Goal: Information Seeking & Learning: Learn about a topic

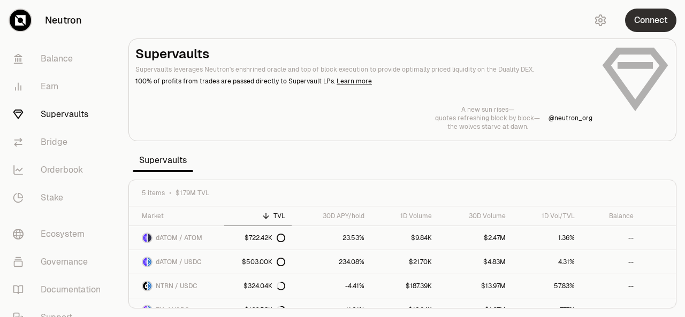
click at [638, 16] on button "Connect" at bounding box center [650, 21] width 51 height 24
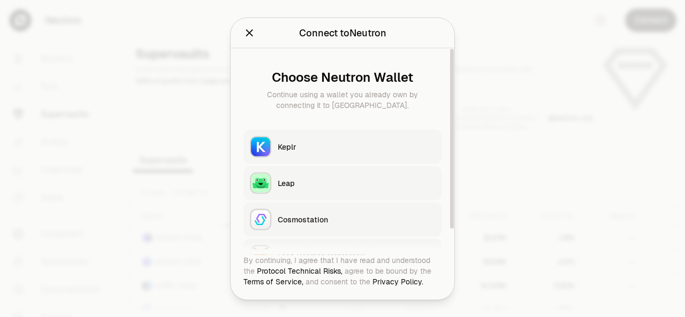
click at [414, 142] on div "Keplr" at bounding box center [356, 146] width 157 height 11
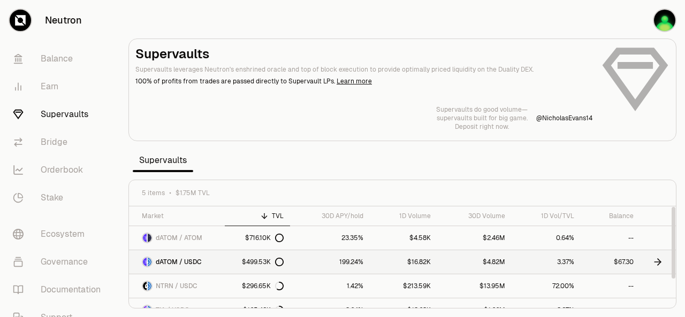
click at [266, 261] on div "$499.53K" at bounding box center [263, 262] width 42 height 9
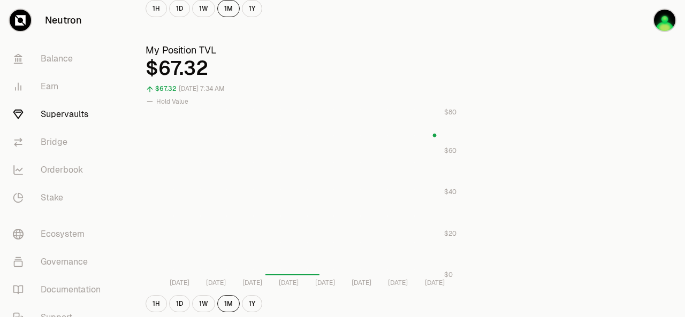
scroll to position [339, 0]
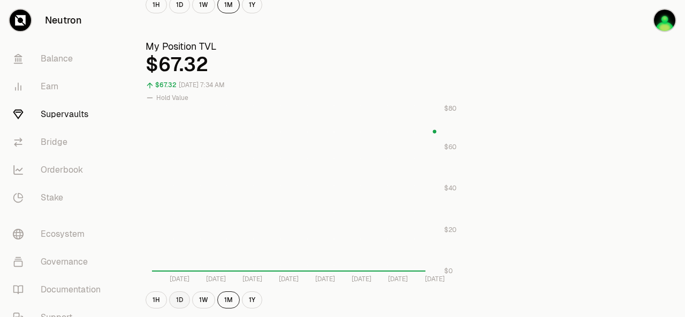
click at [176, 305] on button "1D" at bounding box center [179, 300] width 21 height 17
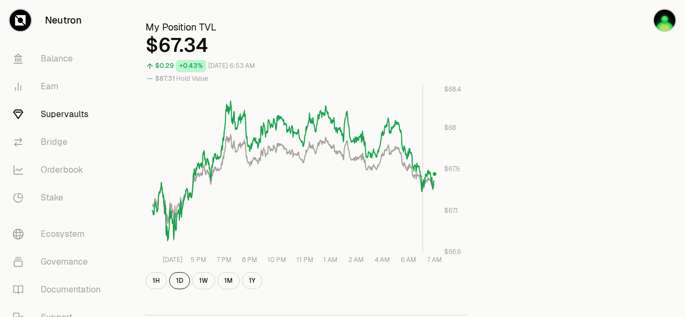
scroll to position [377, 0]
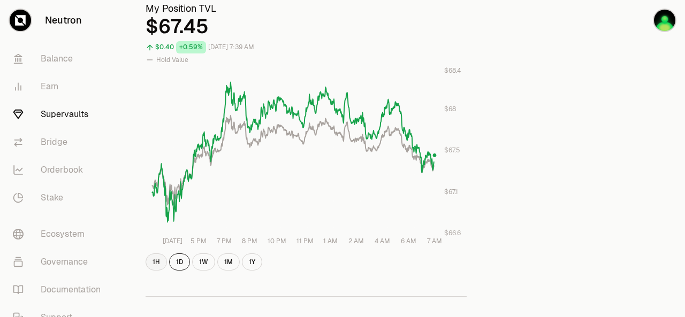
click at [156, 264] on button "1H" at bounding box center [156, 262] width 21 height 17
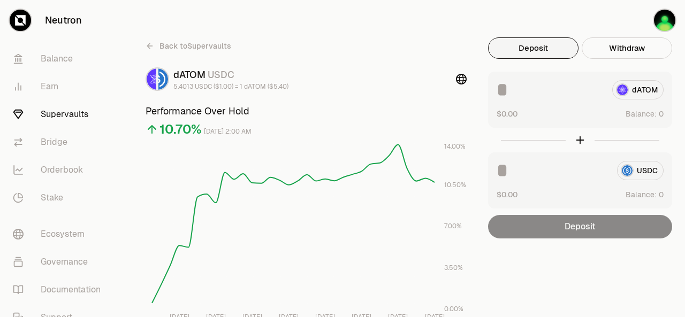
scroll to position [0, 0]
